Goal: Entertainment & Leisure: Consume media (video, audio)

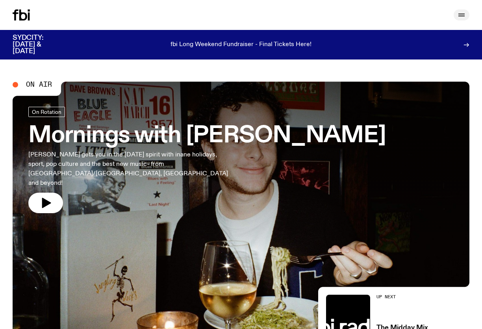
click at [462, 14] on icon "button" at bounding box center [461, 14] width 6 height 0
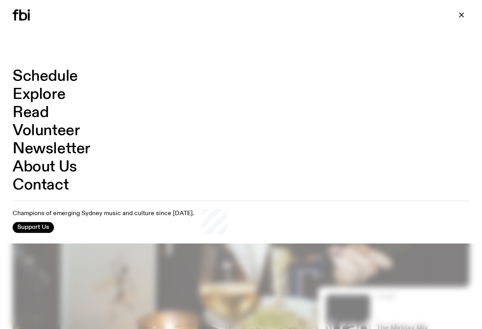
click at [57, 73] on link "Schedule" at bounding box center [45, 76] width 65 height 15
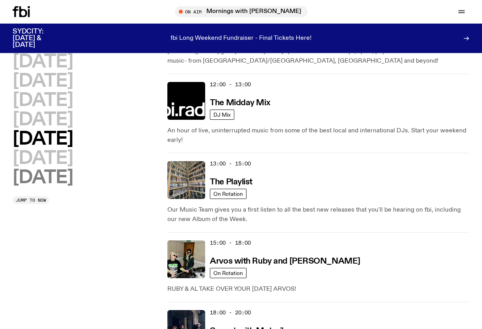
click at [60, 177] on h2 "[DATE]" at bounding box center [43, 178] width 60 height 18
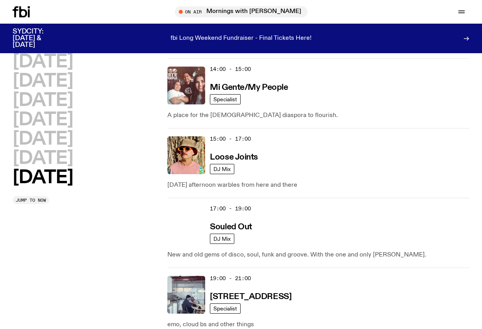
scroll to position [522, 0]
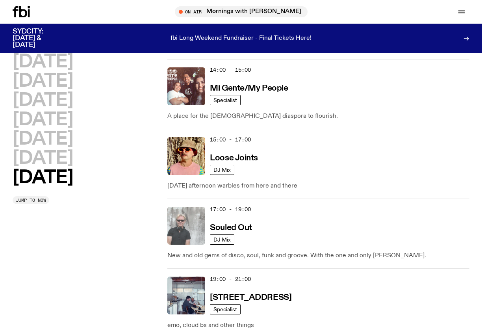
click at [191, 218] on img at bounding box center [186, 226] width 38 height 38
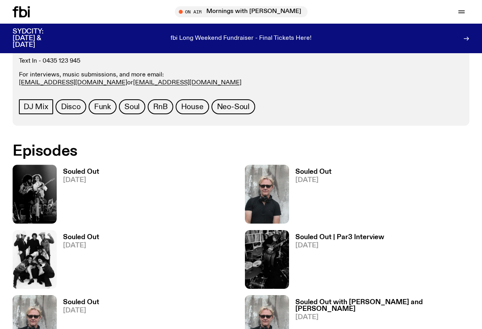
scroll to position [358, 0]
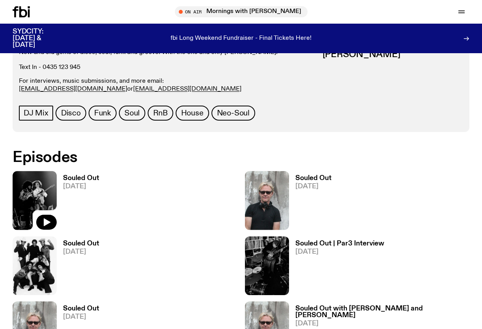
click at [53, 198] on img at bounding box center [35, 200] width 44 height 59
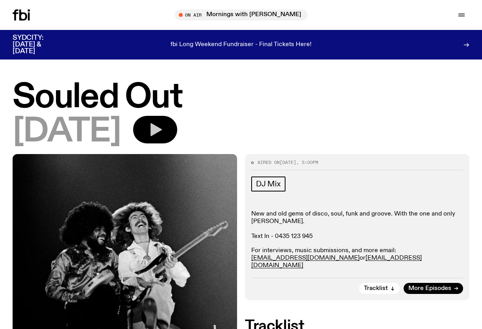
click at [163, 131] on icon "button" at bounding box center [155, 130] width 16 height 16
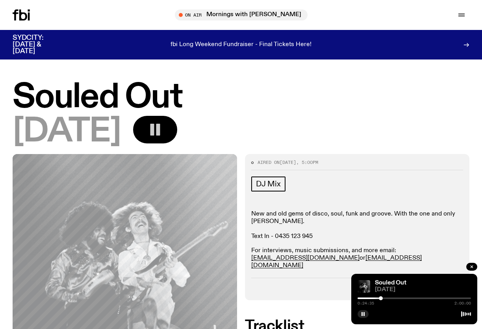
drag, startPoint x: 358, startPoint y: 298, endPoint x: 380, endPoint y: 298, distance: 21.6
click at [380, 298] on div at bounding box center [380, 298] width 4 height 4
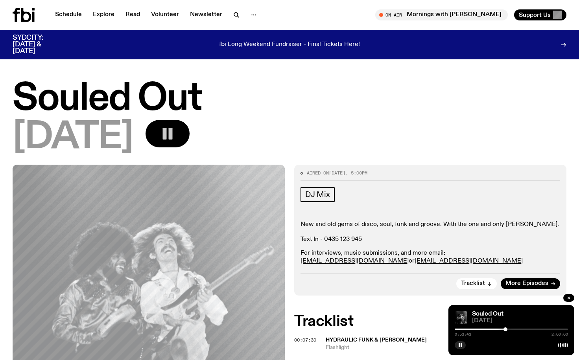
click at [175, 127] on icon "button" at bounding box center [168, 134] width 16 height 16
